Goal: Check status

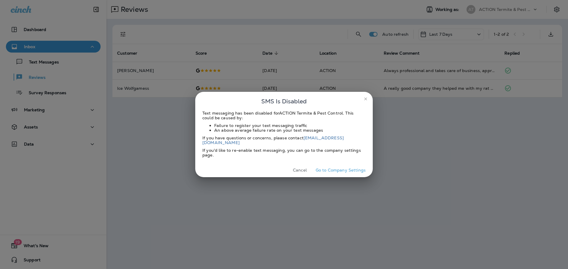
click at [301, 168] on button "Cancel" at bounding box center [300, 170] width 22 height 9
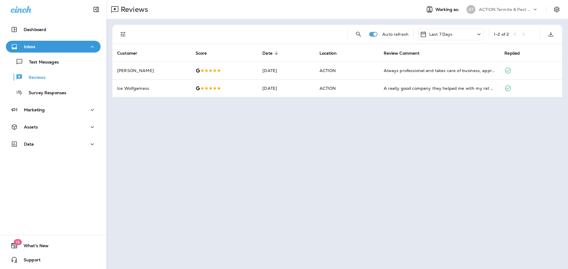
click at [67, 69] on div "Text Messages Reviews Survey Responses" at bounding box center [53, 76] width 95 height 46
click at [66, 66] on div "Text Messages" at bounding box center [53, 61] width 90 height 9
